Goal: Task Accomplishment & Management: Manage account settings

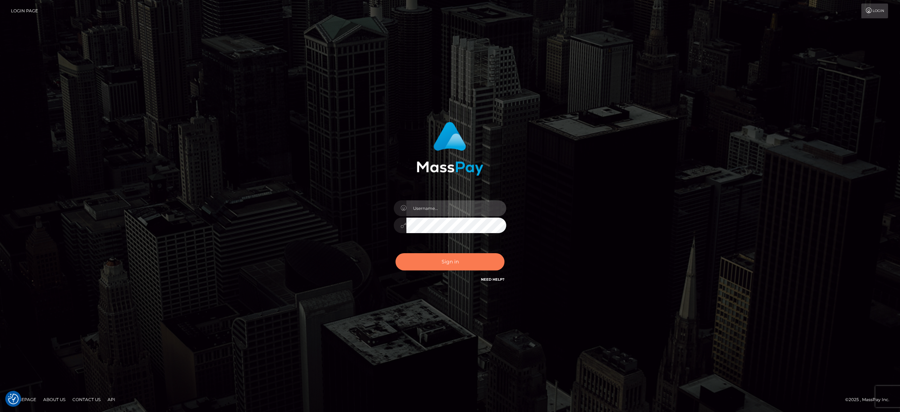
type input "[PERSON_NAME].[PERSON_NAME]"
click at [438, 259] on button "Sign in" at bounding box center [450, 261] width 109 height 17
type input "[PERSON_NAME].[PERSON_NAME]"
click at [438, 259] on button "Sign in" at bounding box center [450, 261] width 109 height 17
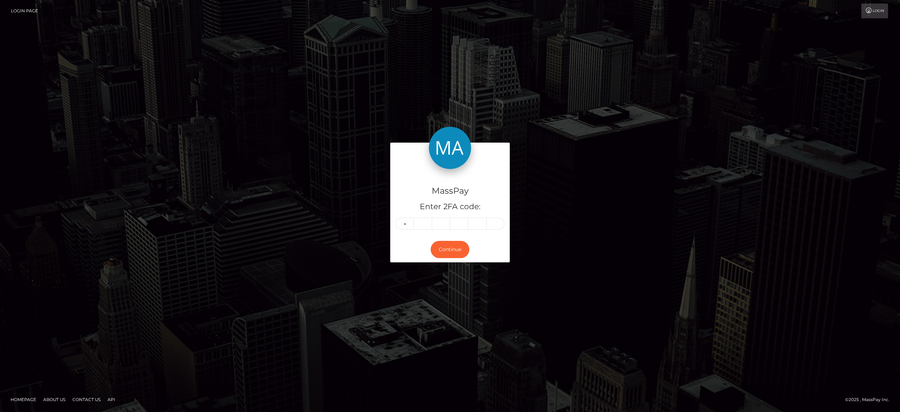
type input "9"
type input "8"
type input "6"
type input "3"
type input "4"
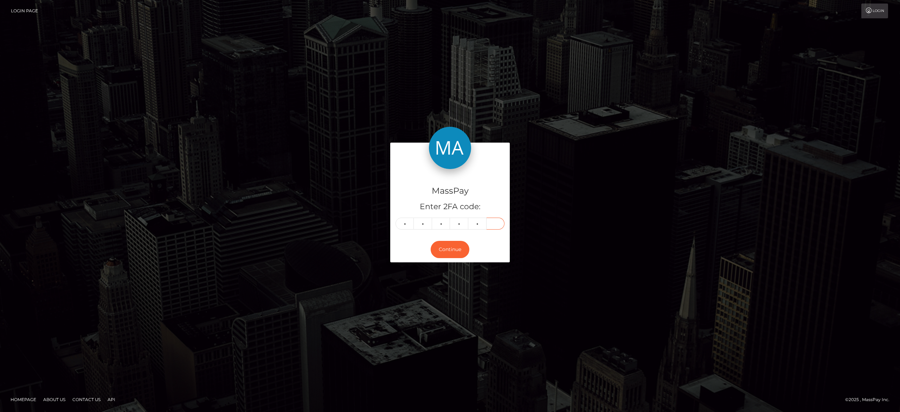
type input "4"
